Goal: Task Accomplishment & Management: Use online tool/utility

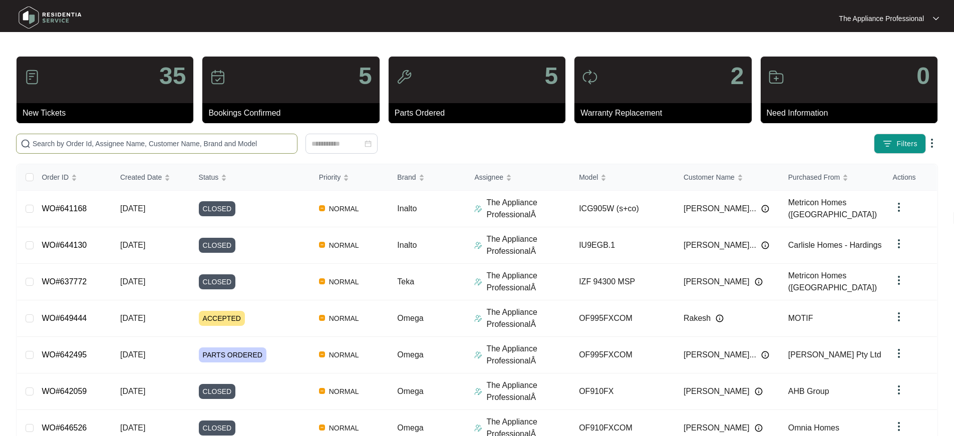
click at [157, 141] on input "text" at bounding box center [163, 143] width 260 height 11
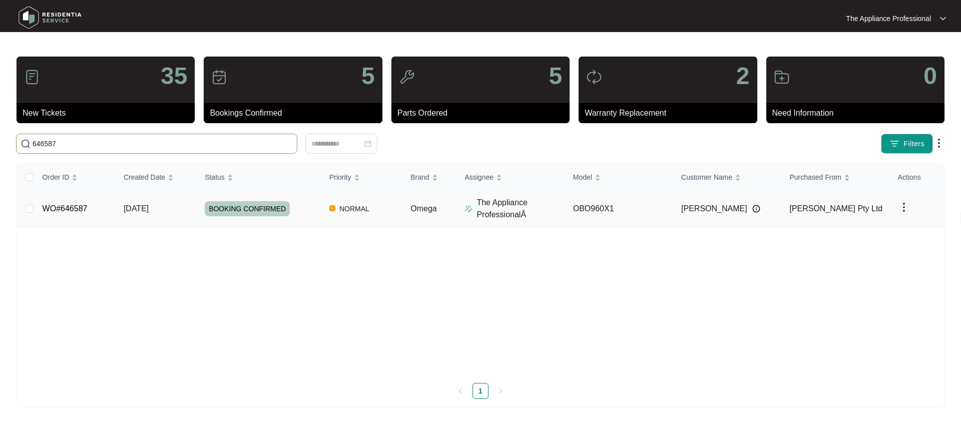
type input "646587"
click at [137, 208] on span "[DATE]" at bounding box center [136, 208] width 25 height 9
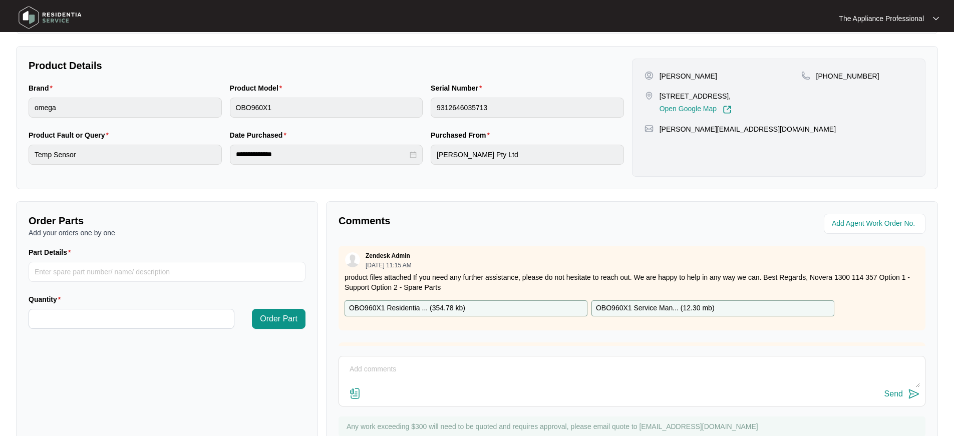
scroll to position [228, 0]
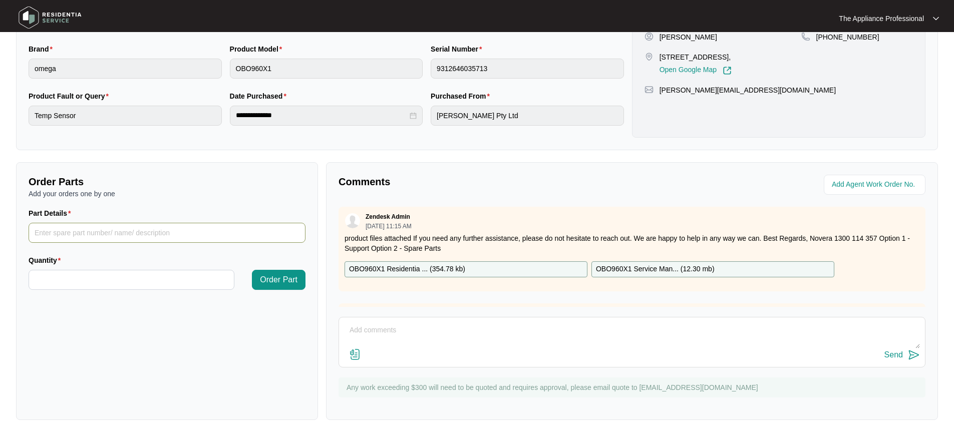
click at [116, 233] on input "Part Details" at bounding box center [167, 233] width 277 height 20
type input "set of oven door hinges"
click at [101, 282] on input "Quantity" at bounding box center [131, 279] width 205 height 19
type input "*"
click at [280, 281] on span "Order Part" at bounding box center [279, 280] width 38 height 12
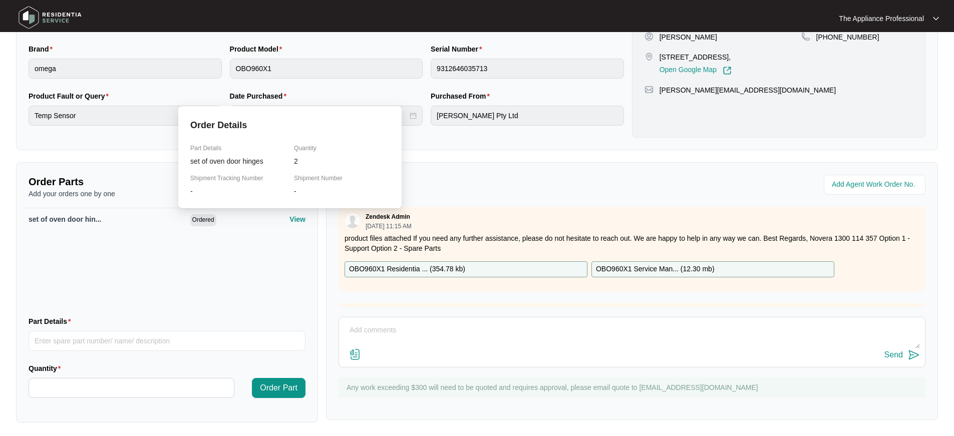
click at [294, 221] on p "View" at bounding box center [297, 219] width 16 height 10
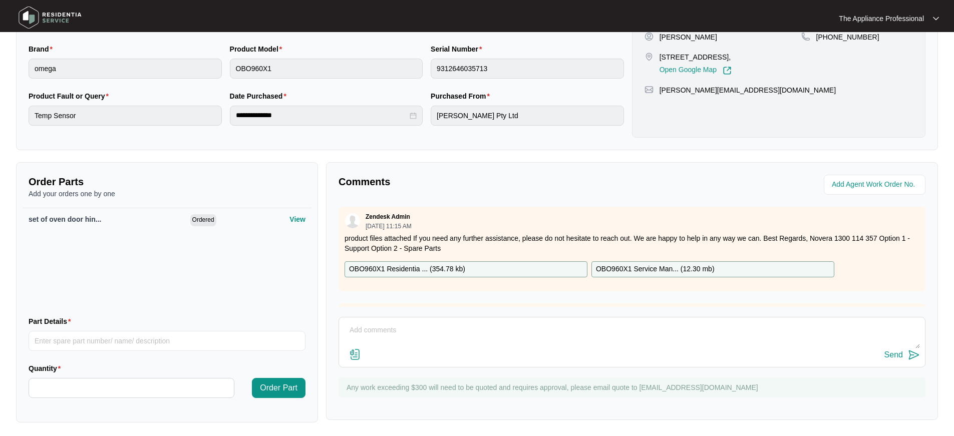
click at [278, 256] on div "set of oven door hin... Ordered View" at bounding box center [167, 258] width 289 height 100
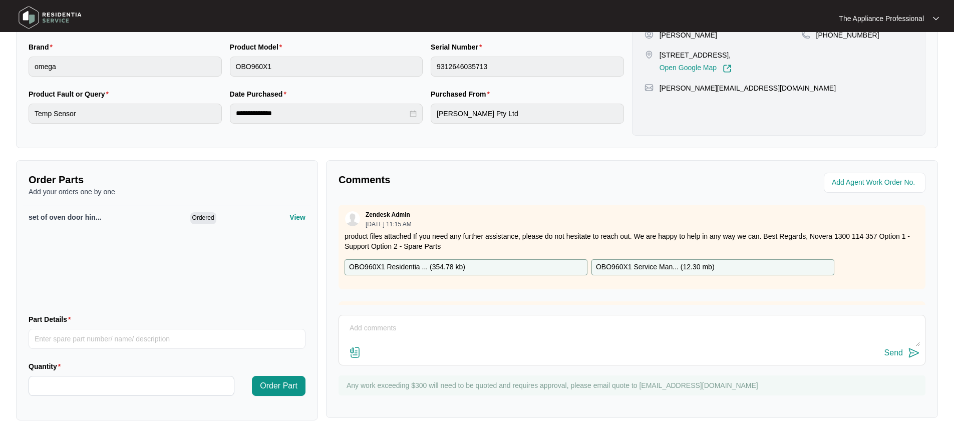
click at [364, 330] on textarea at bounding box center [632, 333] width 576 height 26
type textarea "Inspected and refitted thermostat back into housing and also replaced oven door…"
click at [914, 353] on img at bounding box center [913, 353] width 12 height 12
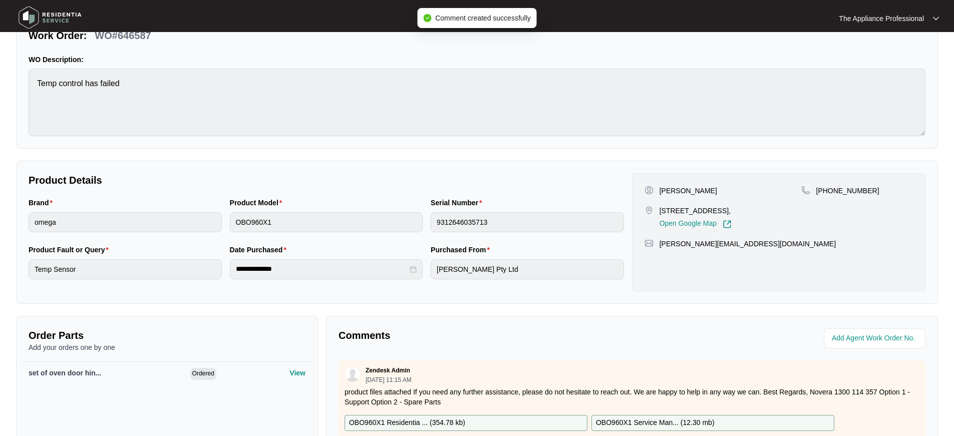
scroll to position [0, 0]
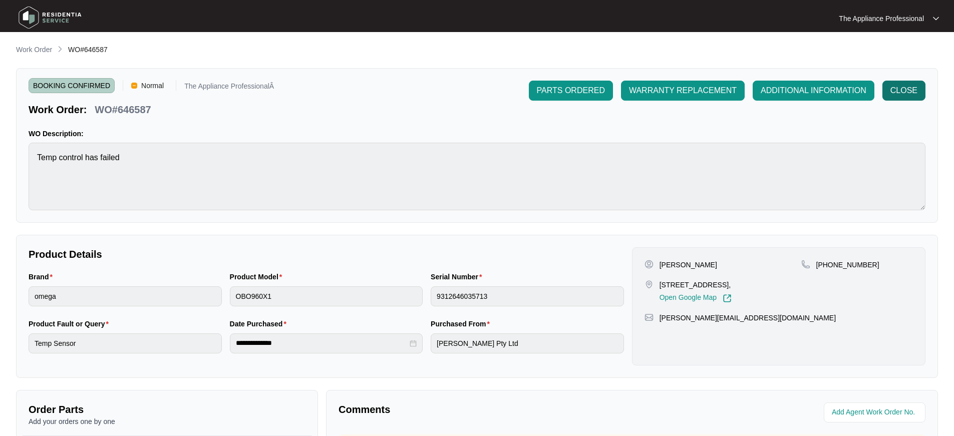
click at [908, 89] on span "CLOSE" at bounding box center [903, 91] width 27 height 12
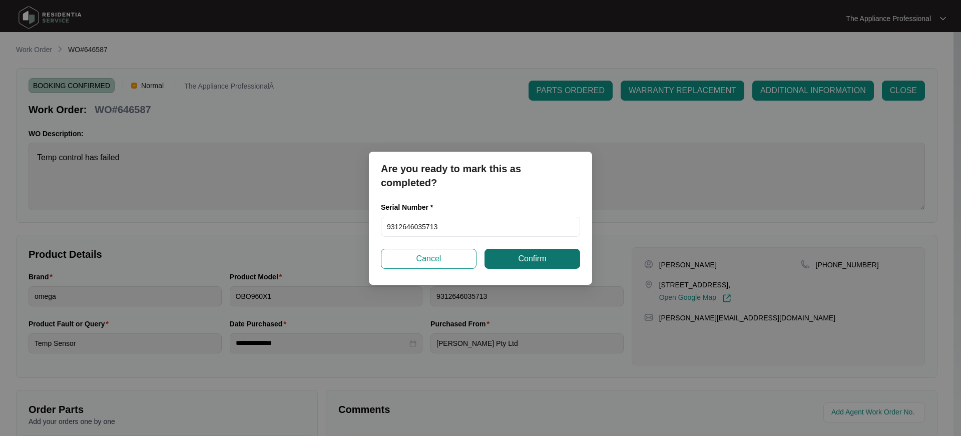
click at [566, 261] on button "Confirm" at bounding box center [533, 259] width 96 height 20
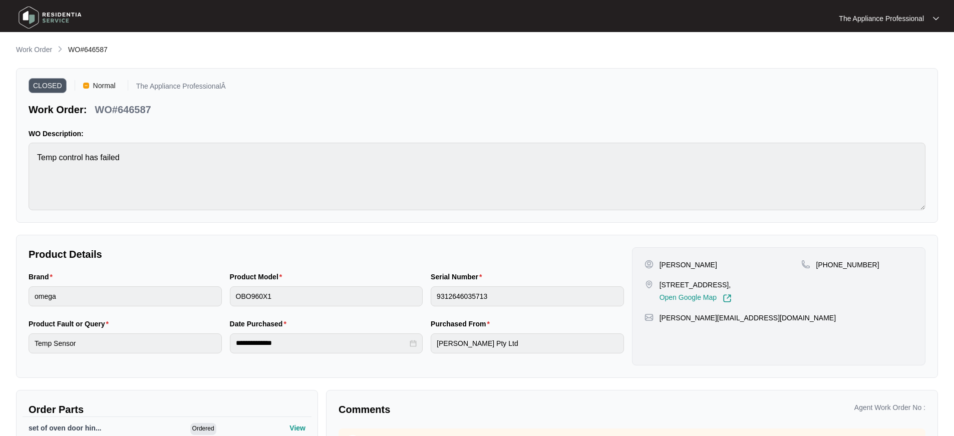
click at [33, 25] on img at bounding box center [50, 18] width 70 height 30
